Goal: Information Seeking & Learning: Check status

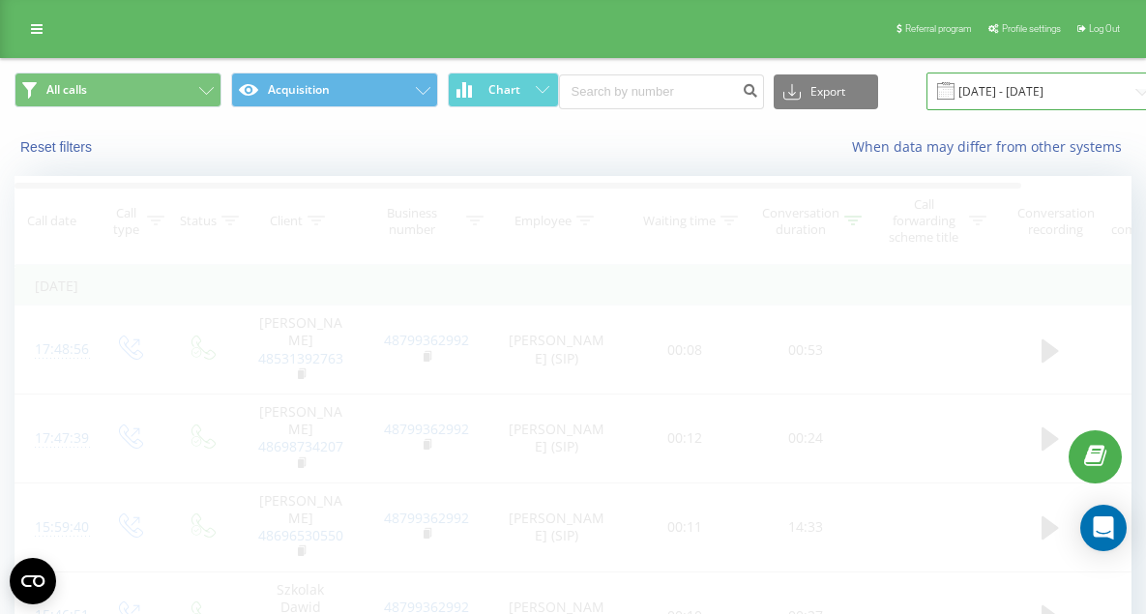
click at [962, 90] on input "[DATE] - [DATE]" at bounding box center [1043, 92] width 234 height 38
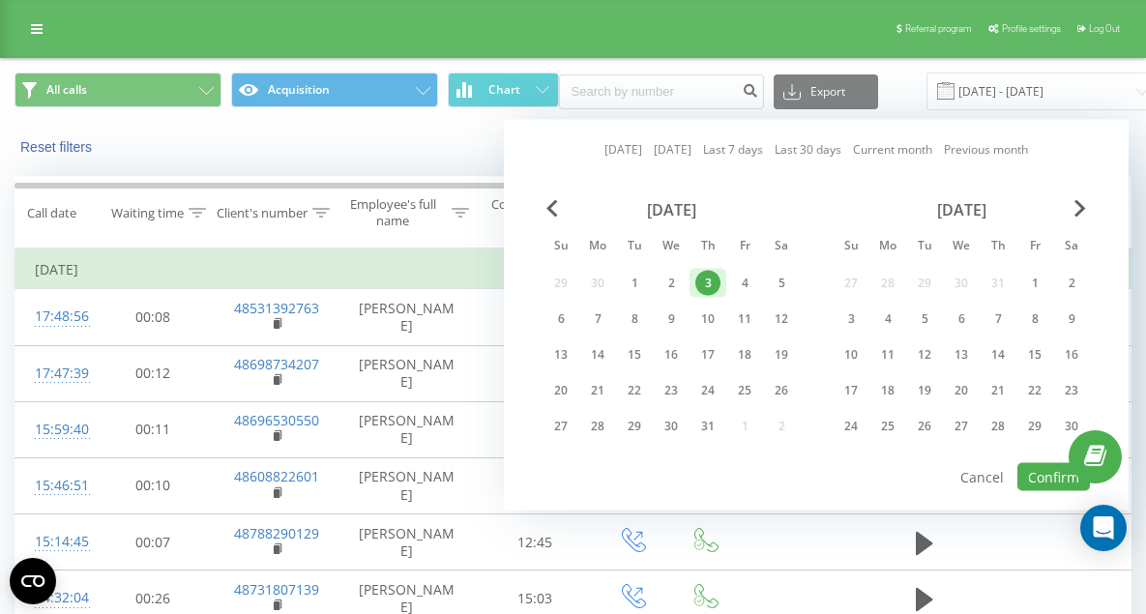
click at [614, 156] on link "[DATE]" at bounding box center [623, 149] width 38 height 18
click at [1041, 475] on button "Confirm" at bounding box center [1053, 477] width 73 height 28
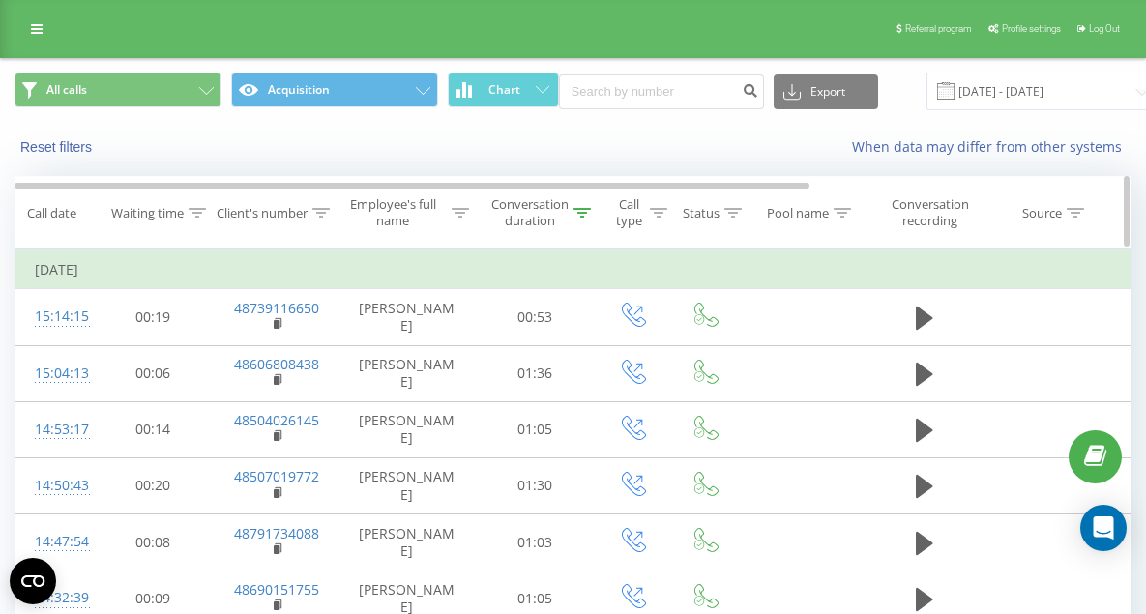
click at [553, 203] on div "Conversation duration" at bounding box center [529, 212] width 77 height 33
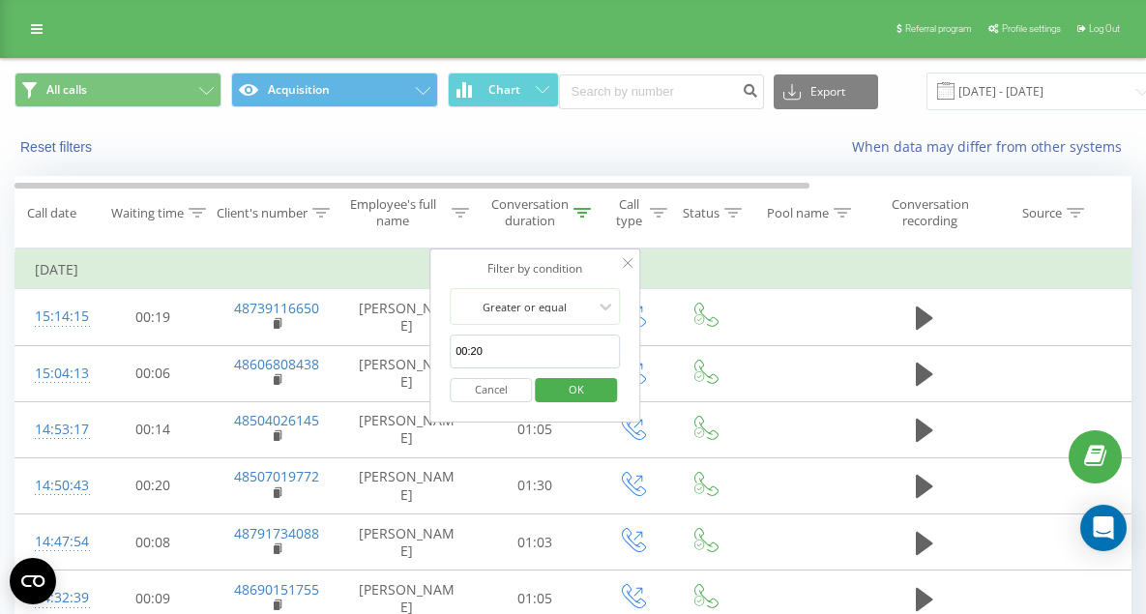
click at [582, 393] on span "OK" at bounding box center [576, 389] width 54 height 30
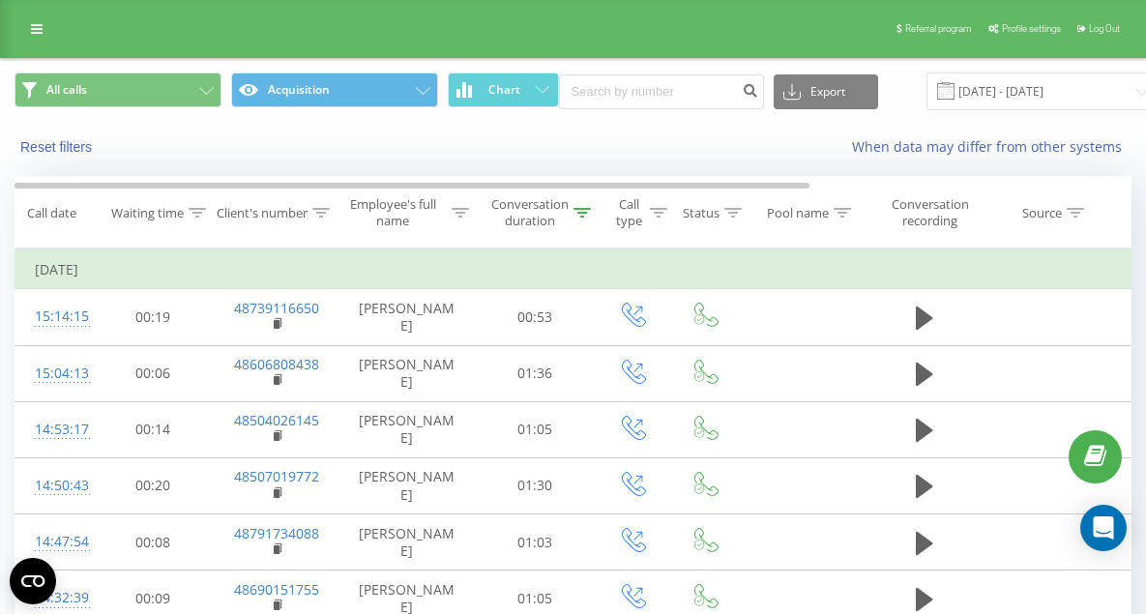
click at [977, 59] on div "All calls Acquisition Chart Export .csv .xls .xlsx [DATE] - [DATE]" at bounding box center [573, 91] width 1144 height 65
click at [969, 84] on input "[DATE] - [DATE]" at bounding box center [1043, 92] width 234 height 38
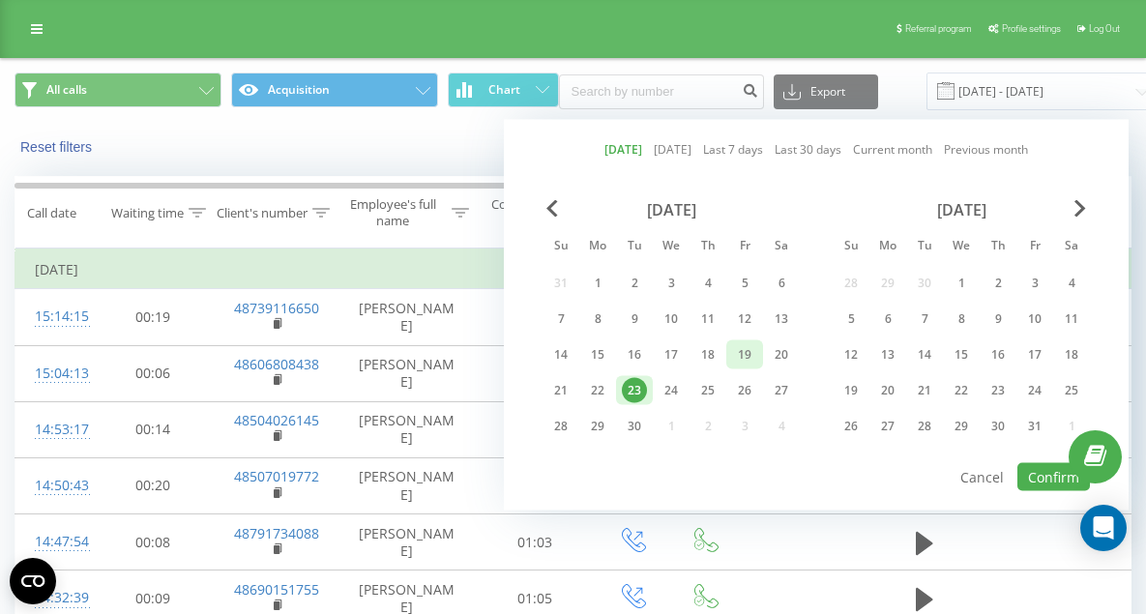
click at [743, 353] on div "19" at bounding box center [744, 354] width 25 height 25
click at [1058, 481] on button "Confirm" at bounding box center [1053, 477] width 73 height 28
type input "[DATE] - [DATE]"
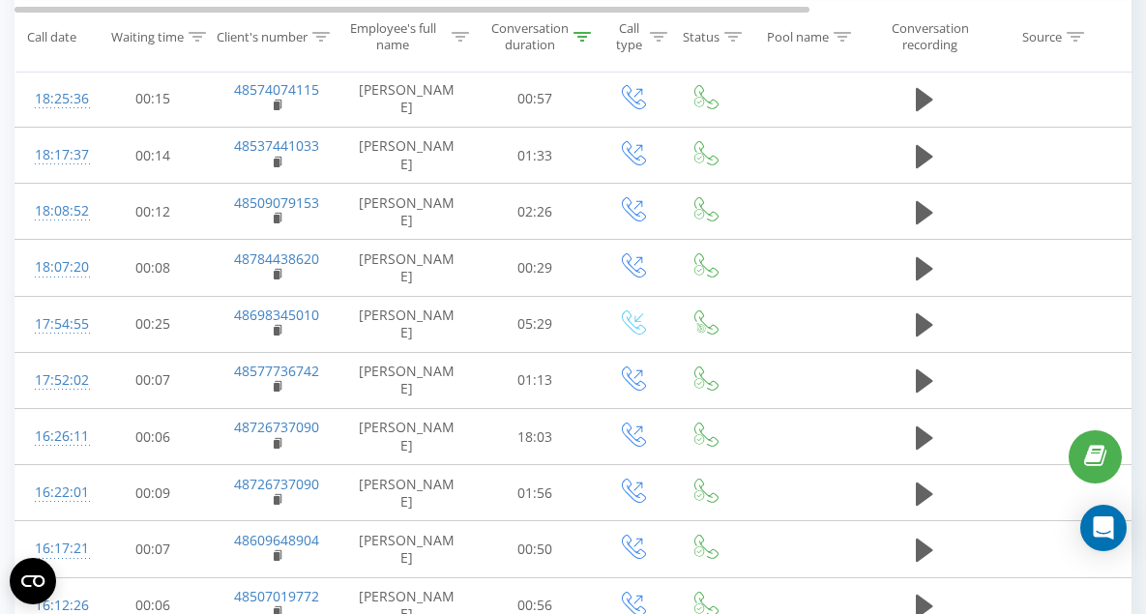
scroll to position [913, 0]
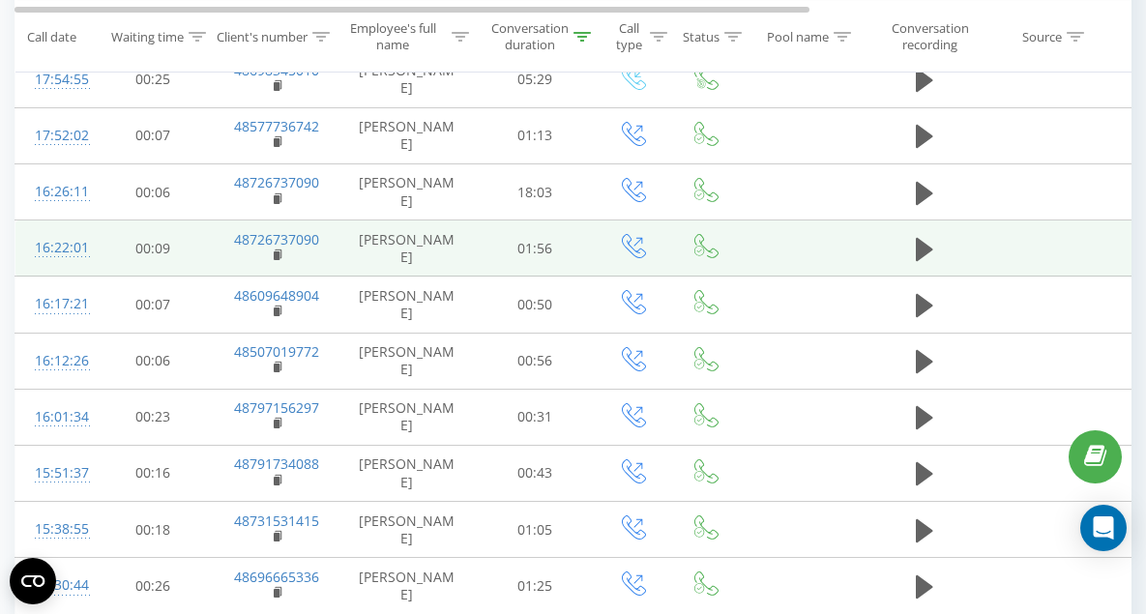
click at [942, 247] on td at bounding box center [924, 248] width 116 height 56
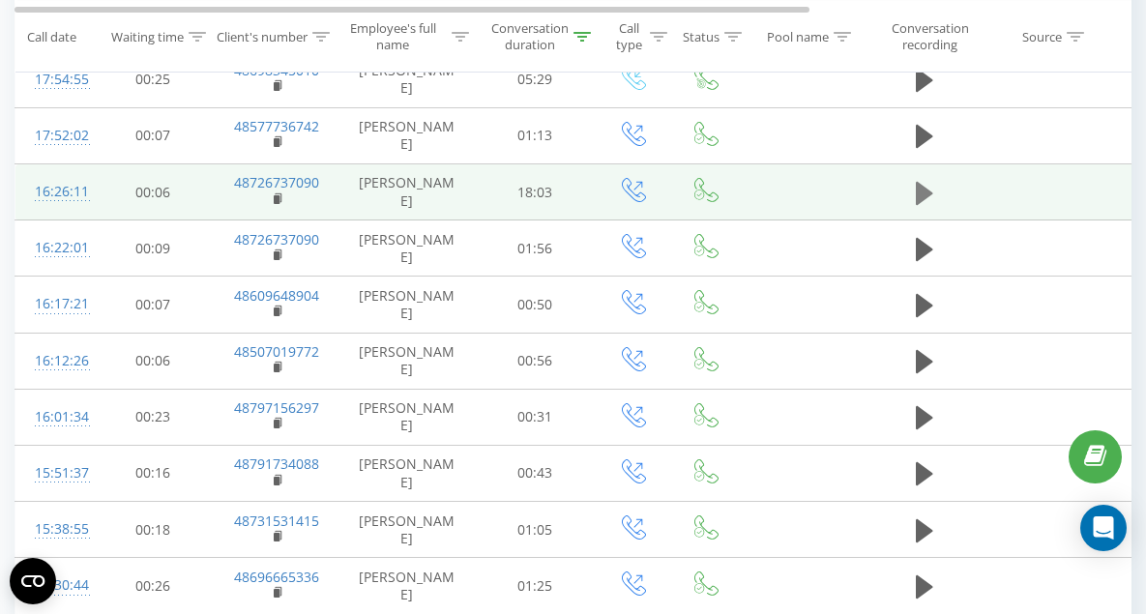
click at [919, 197] on icon at bounding box center [923, 192] width 17 height 23
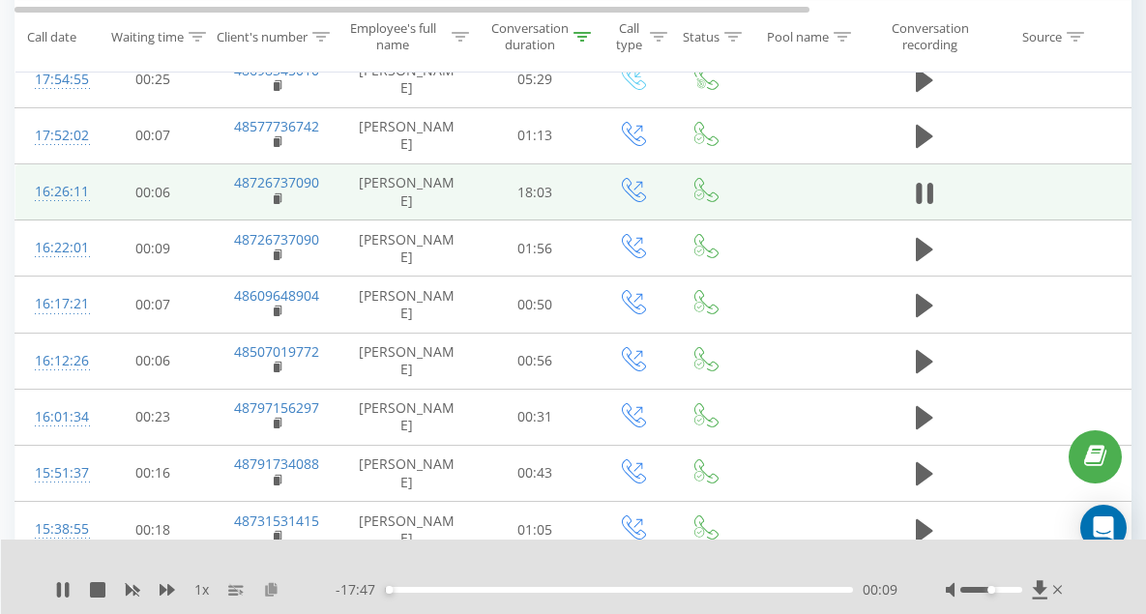
click at [270, 590] on icon at bounding box center [271, 589] width 16 height 14
